Goal: Task Accomplishment & Management: Use online tool/utility

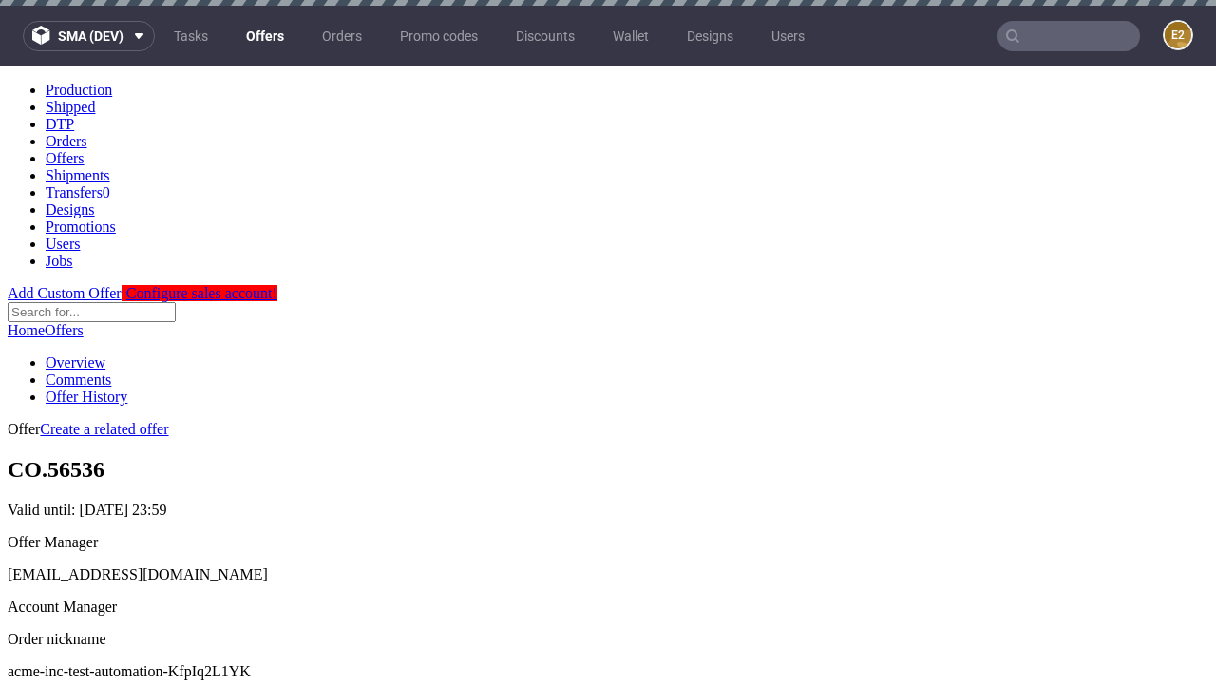
scroll to position [6, 0]
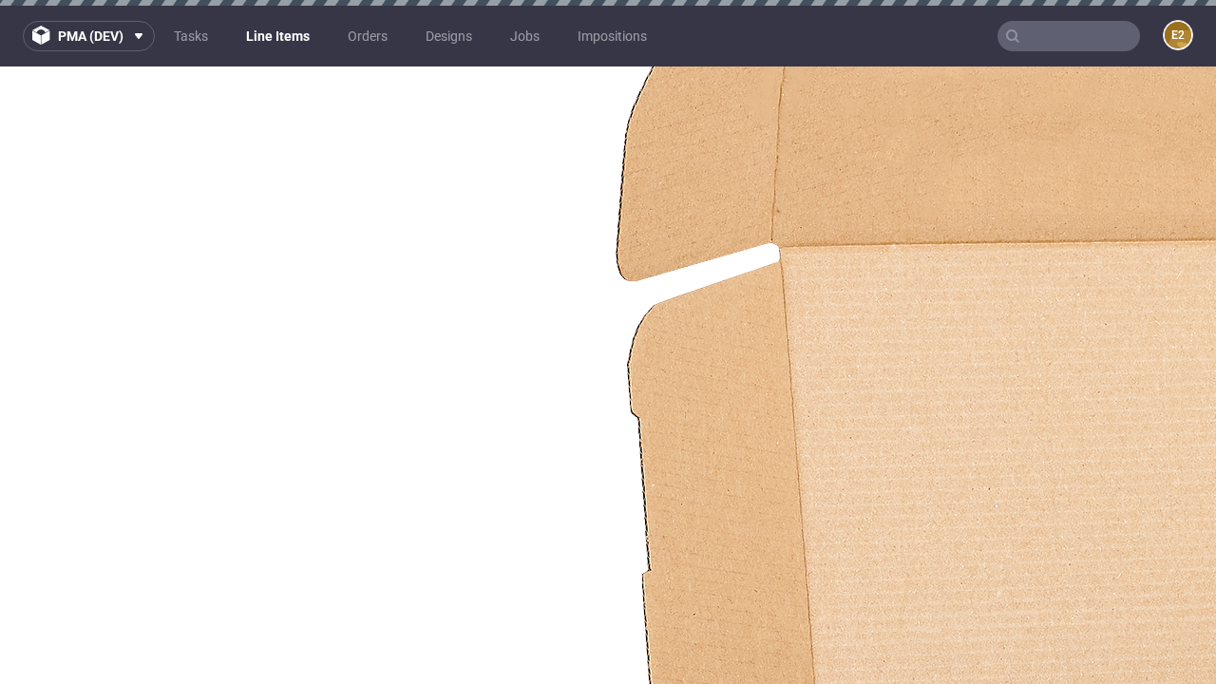
scroll to position [1265, 0]
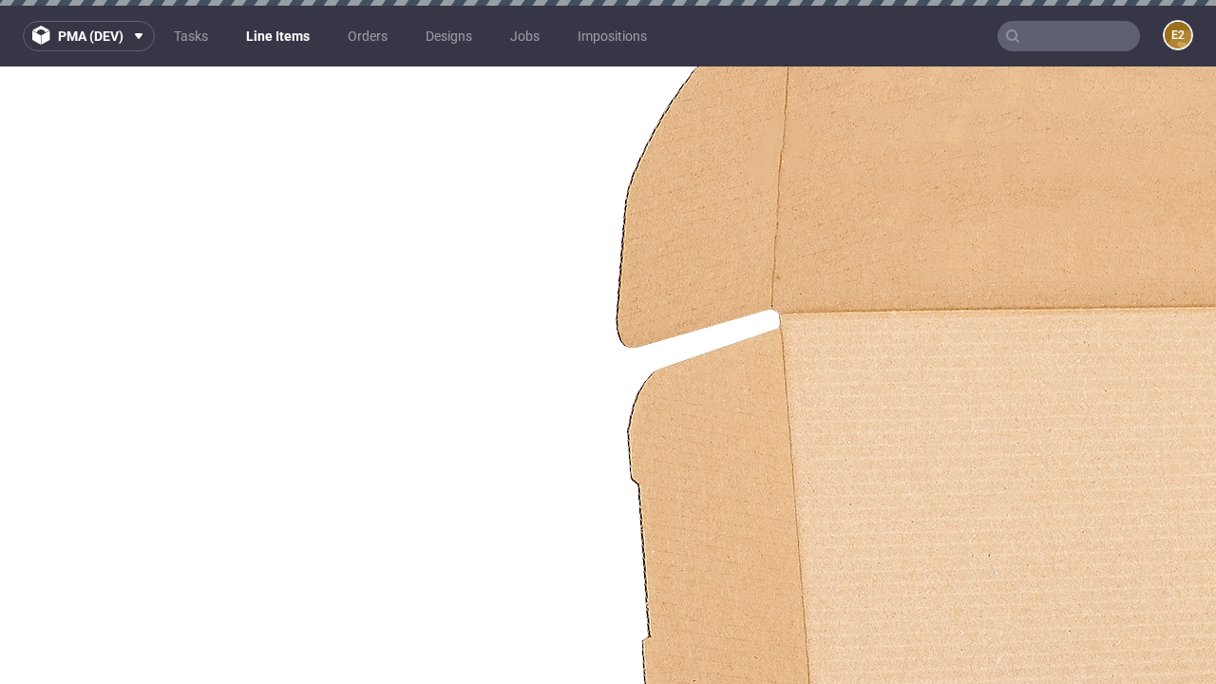
select select "accepted"
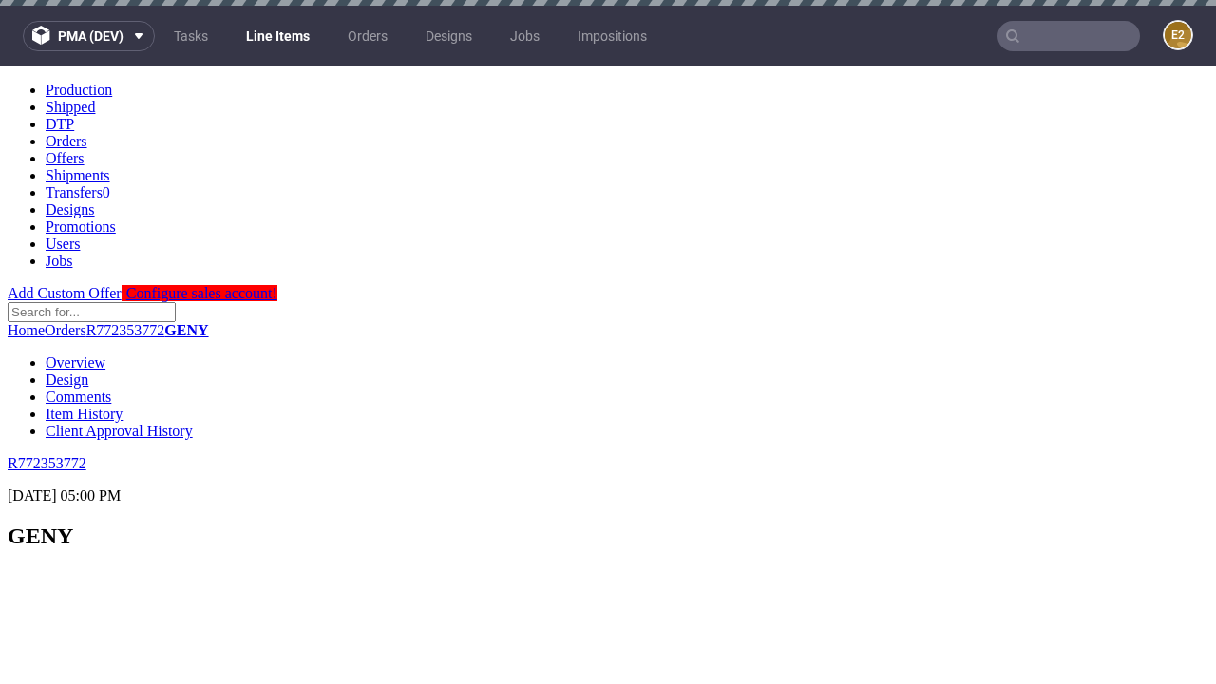
scroll to position [1332, 0]
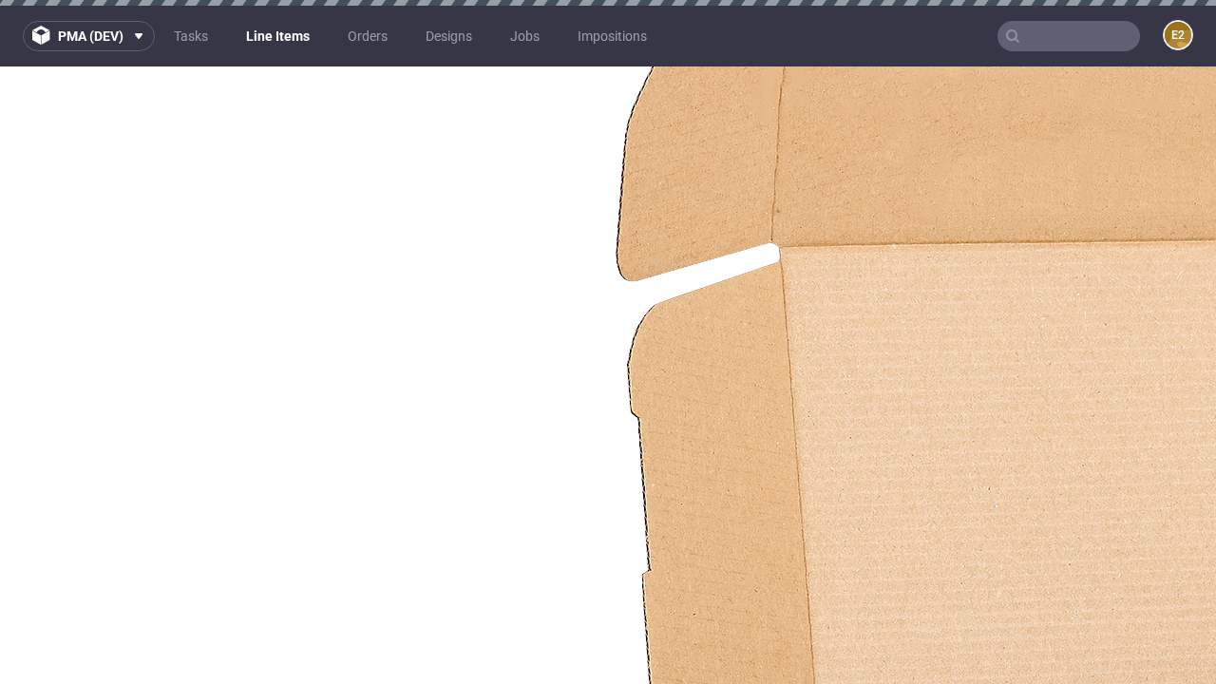
select select "received"
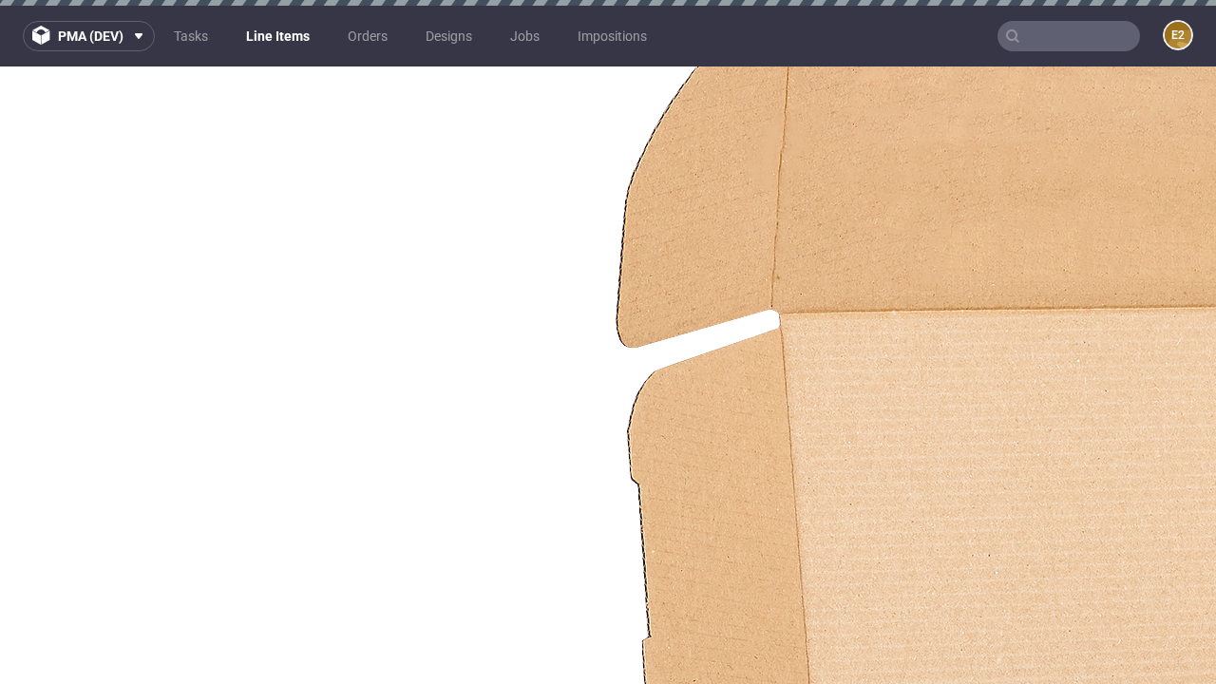
select select "accepted_dtp_issue_reprint"
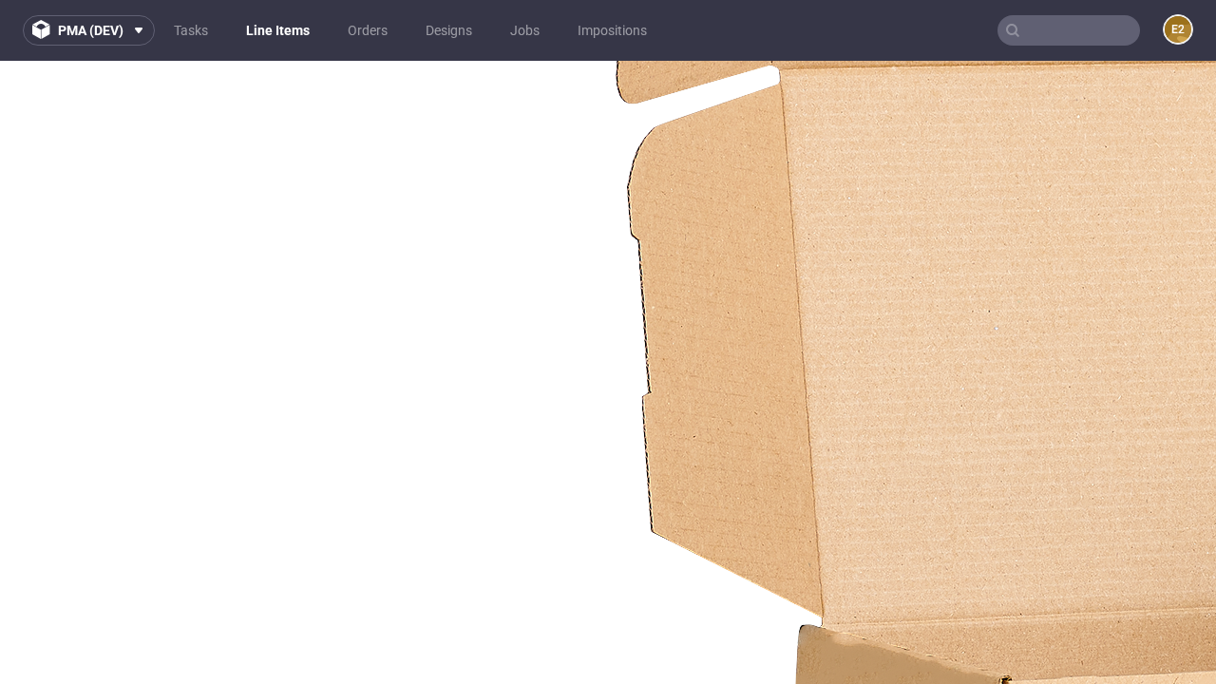
scroll to position [2679, 0]
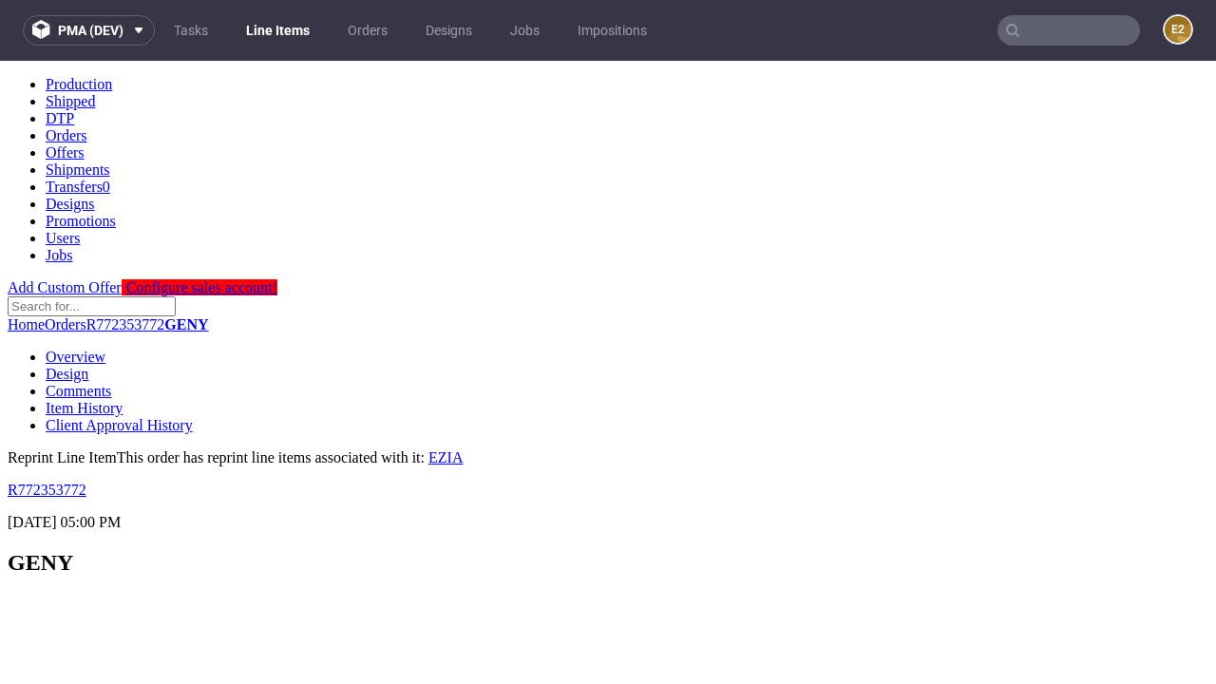
scroll to position [0, 0]
